Goal: Browse casually: Explore the website without a specific task or goal

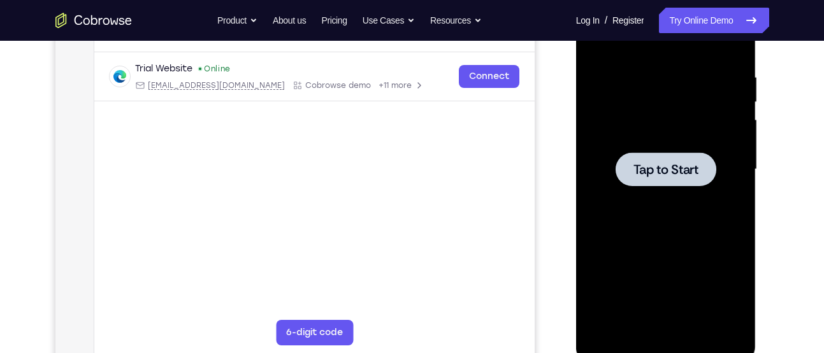
scroll to position [229, 0]
click at [635, 159] on div at bounding box center [666, 169] width 101 height 34
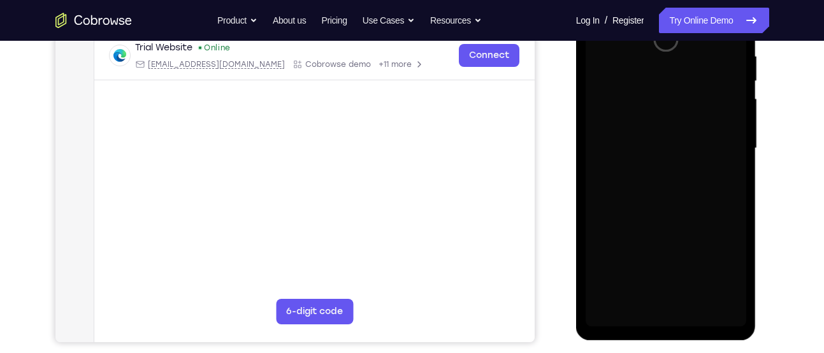
scroll to position [251, 0]
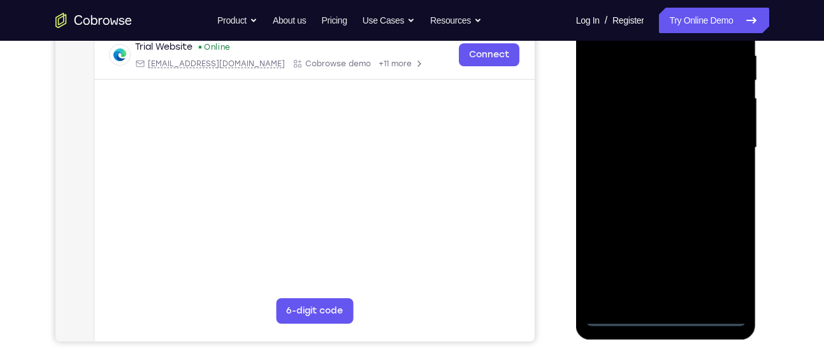
click at [668, 312] on div at bounding box center [666, 147] width 161 height 357
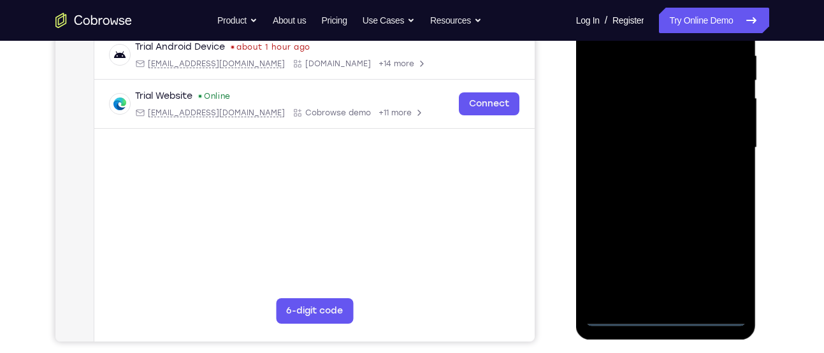
click at [670, 313] on div at bounding box center [666, 147] width 161 height 357
click at [716, 262] on div at bounding box center [666, 147] width 161 height 357
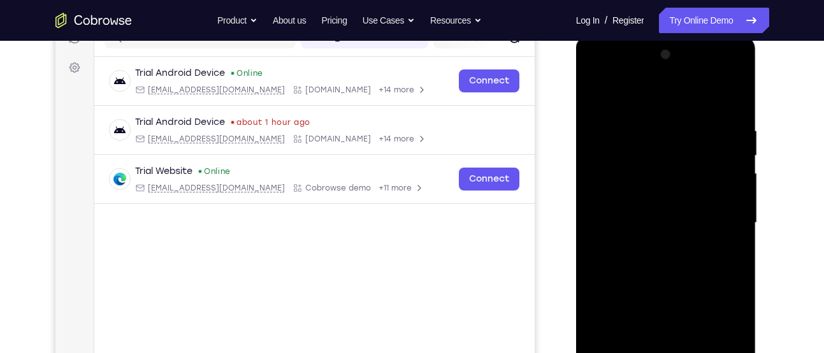
scroll to position [180, 0]
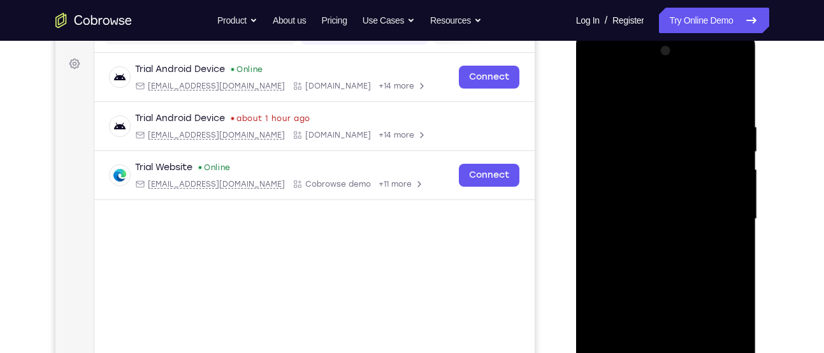
click at [690, 98] on div at bounding box center [666, 219] width 161 height 357
click at [717, 217] on div at bounding box center [666, 219] width 161 height 357
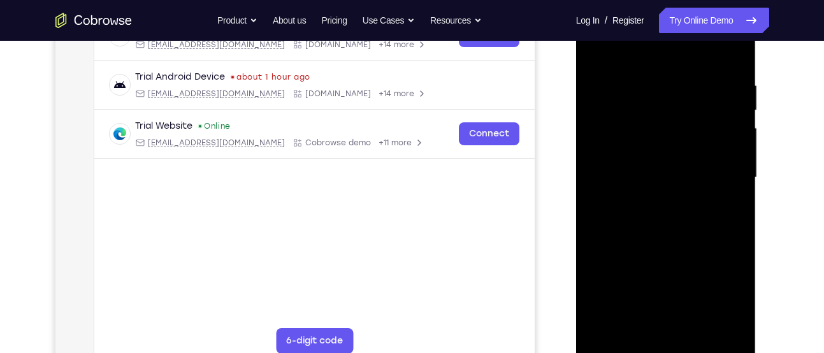
scroll to position [222, 0]
click at [654, 194] on div at bounding box center [666, 176] width 161 height 357
click at [668, 168] on div at bounding box center [666, 176] width 161 height 357
click at [630, 153] on div at bounding box center [666, 176] width 161 height 357
click at [651, 177] on div at bounding box center [666, 176] width 161 height 357
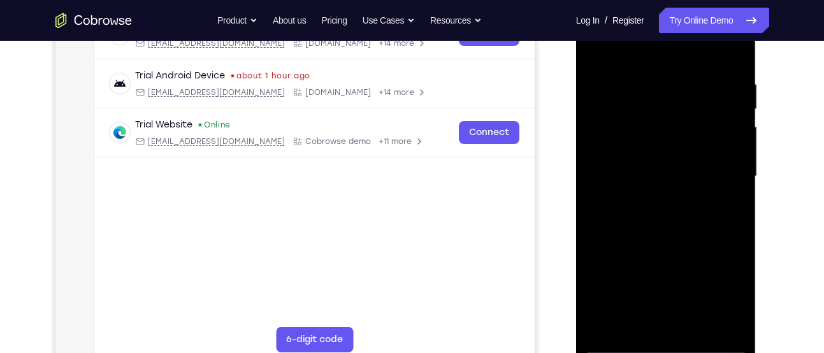
click at [661, 219] on div at bounding box center [666, 176] width 161 height 357
click at [667, 236] on div at bounding box center [666, 176] width 161 height 357
click at [657, 115] on div at bounding box center [666, 176] width 161 height 357
click at [641, 112] on div at bounding box center [666, 176] width 161 height 357
click at [647, 147] on div at bounding box center [666, 176] width 161 height 357
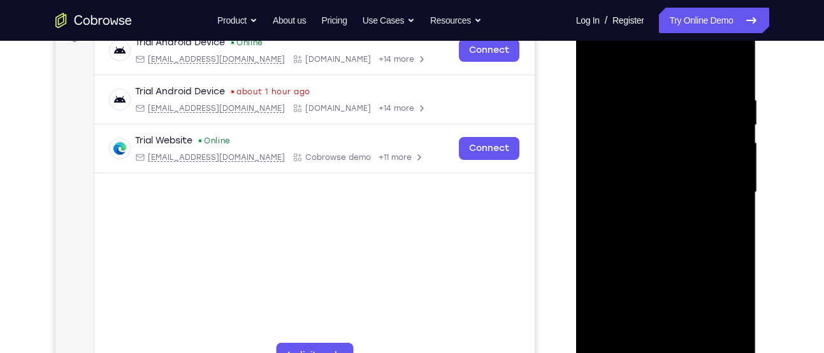
scroll to position [206, 0]
click at [732, 89] on div at bounding box center [666, 193] width 161 height 357
click at [733, 67] on div at bounding box center [666, 193] width 161 height 357
click at [595, 65] on div at bounding box center [666, 193] width 161 height 357
drag, startPoint x: 686, startPoint y: 152, endPoint x: 701, endPoint y: 81, distance: 72.2
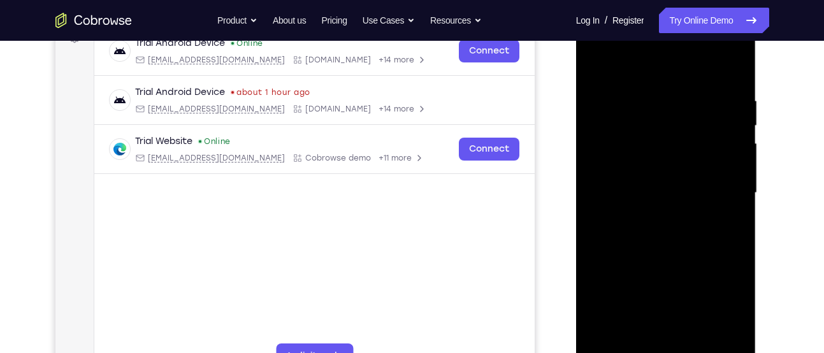
click at [701, 81] on div at bounding box center [666, 193] width 161 height 357
drag, startPoint x: 675, startPoint y: 212, endPoint x: 708, endPoint y: 61, distance: 155.2
click at [708, 61] on div at bounding box center [666, 193] width 161 height 357
drag, startPoint x: 677, startPoint y: 177, endPoint x: 681, endPoint y: 94, distance: 82.9
click at [681, 94] on div at bounding box center [666, 193] width 161 height 357
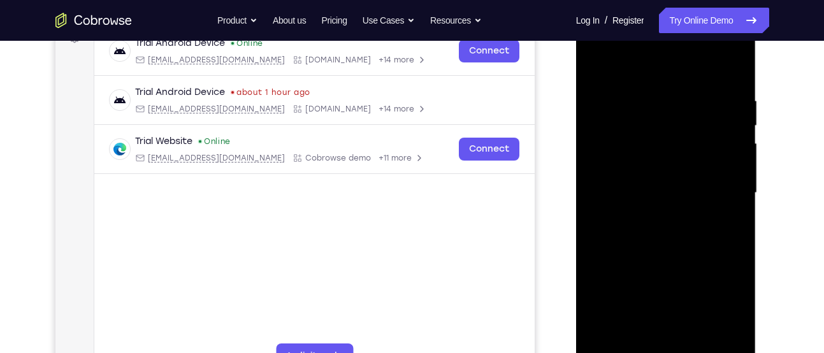
click at [695, 340] on div at bounding box center [666, 193] width 161 height 357
click at [681, 268] on div at bounding box center [666, 193] width 161 height 357
click at [661, 225] on div at bounding box center [666, 193] width 161 height 357
click at [633, 335] on div at bounding box center [666, 193] width 161 height 357
click at [728, 224] on div at bounding box center [666, 193] width 161 height 357
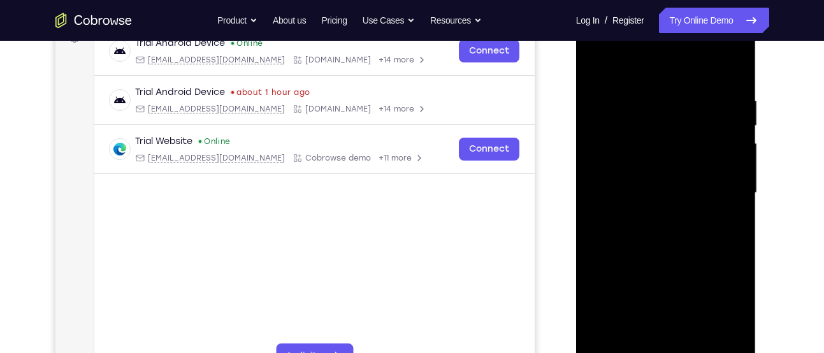
drag, startPoint x: 644, startPoint y: 226, endPoint x: 633, endPoint y: 224, distance: 10.9
click at [633, 224] on div at bounding box center [666, 193] width 161 height 357
click at [639, 224] on div at bounding box center [666, 193] width 161 height 357
